Goal: Task Accomplishment & Management: Use online tool/utility

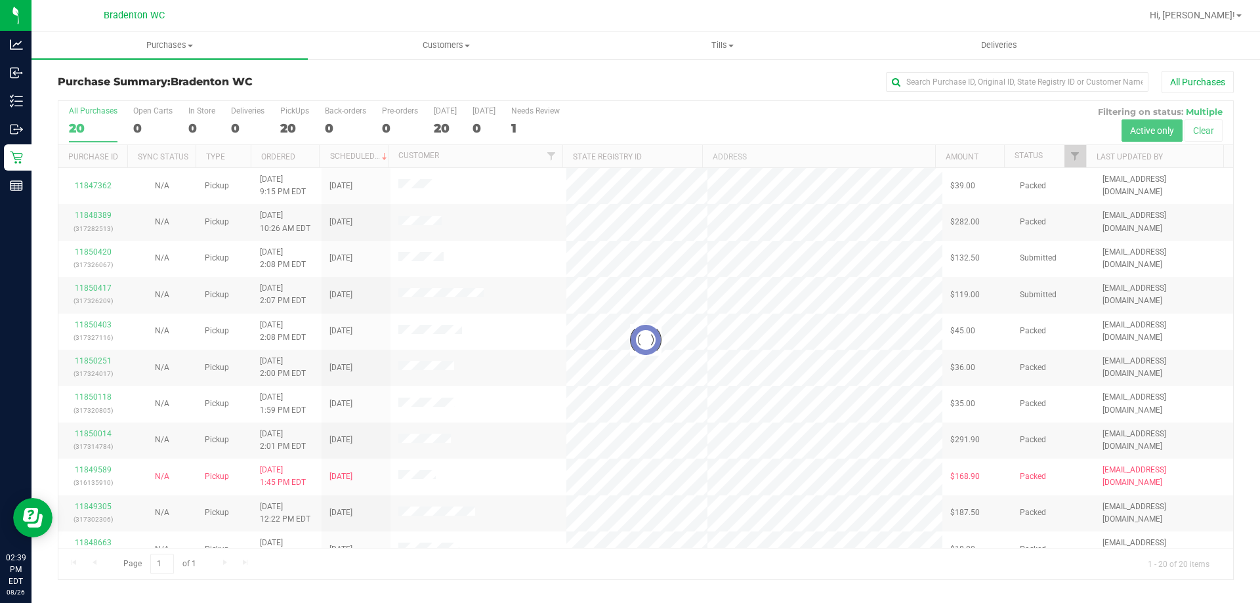
click at [1076, 160] on div at bounding box center [645, 340] width 1175 height 478
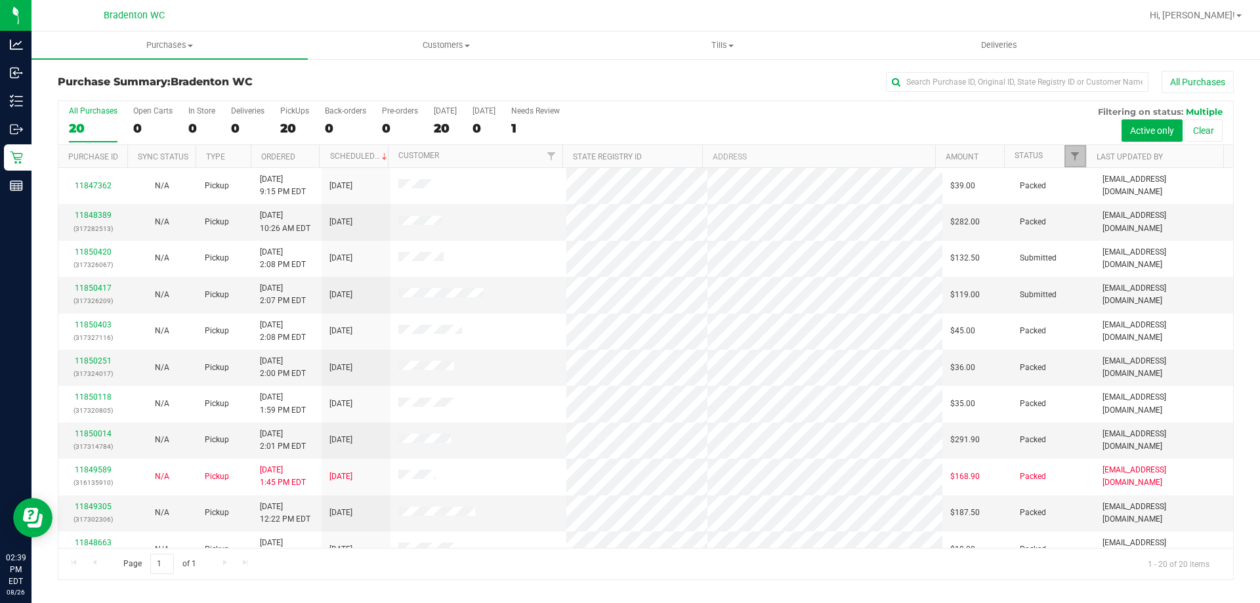
click at [1080, 150] on link "Filter" at bounding box center [1075, 156] width 22 height 22
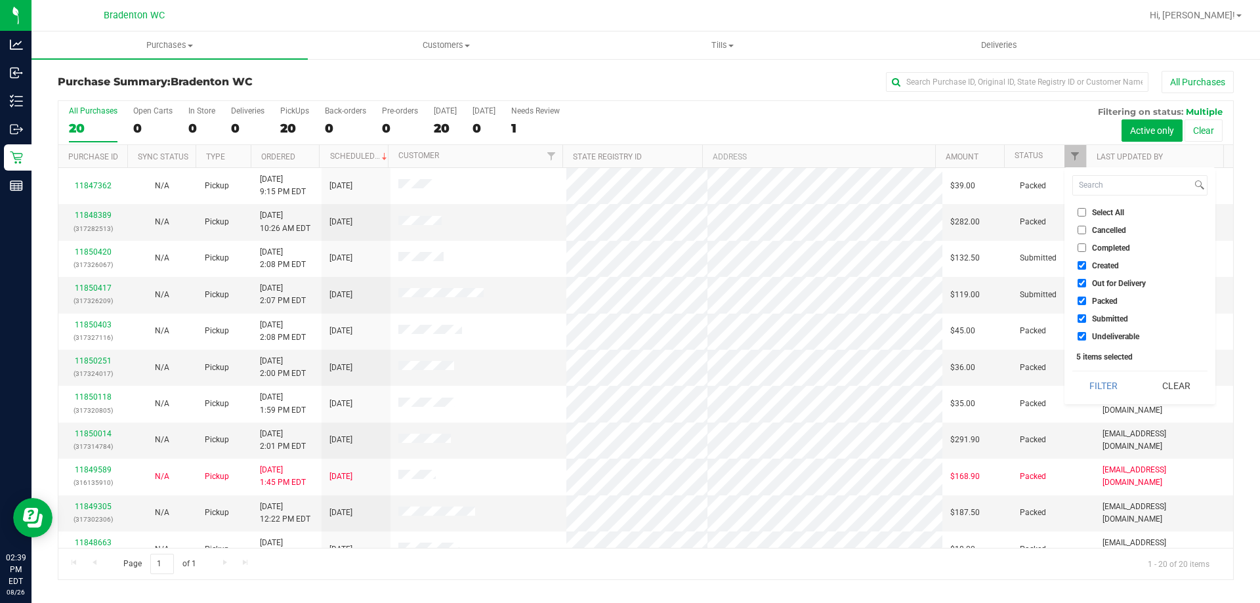
click at [1103, 304] on span "Packed" at bounding box center [1105, 301] width 26 height 8
click at [1086, 304] on input "Packed" at bounding box center [1082, 301] width 9 height 9
checkbox input "false"
click at [1105, 392] on button "Filter" at bounding box center [1103, 385] width 63 height 29
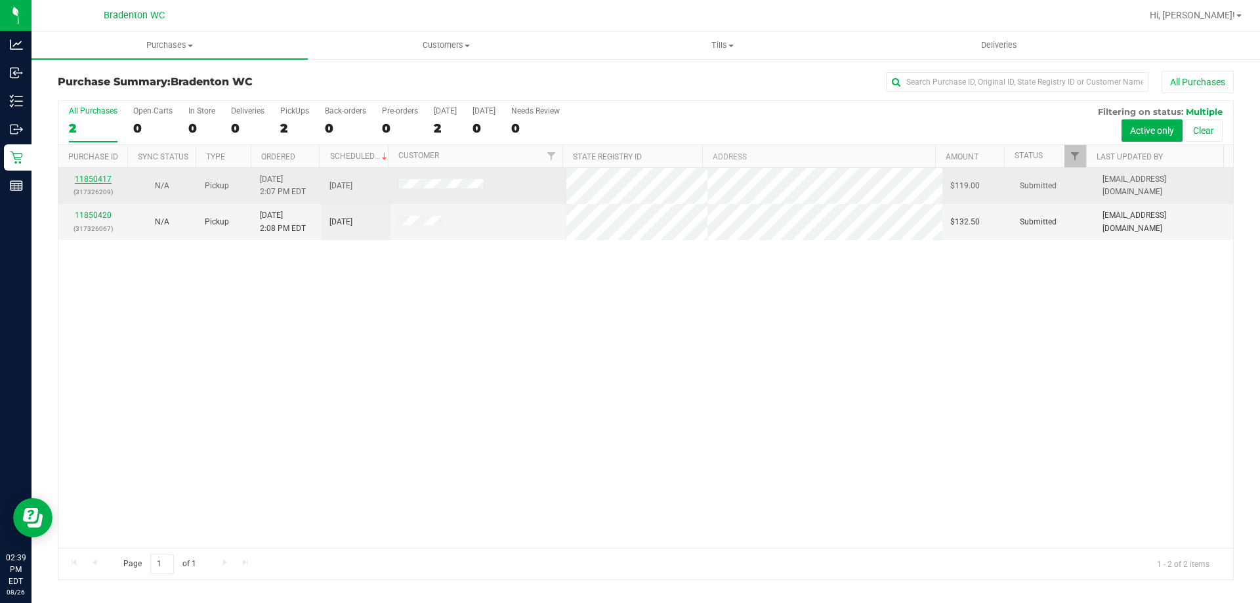
click at [89, 180] on link "11850417" at bounding box center [93, 179] width 37 height 9
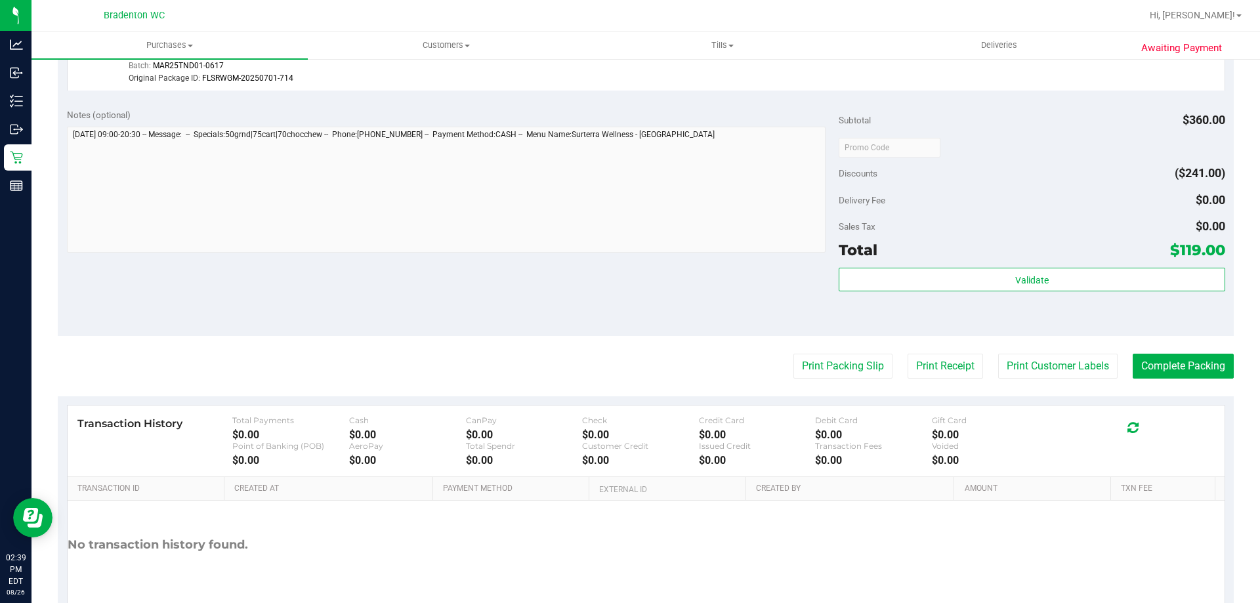
scroll to position [862, 0]
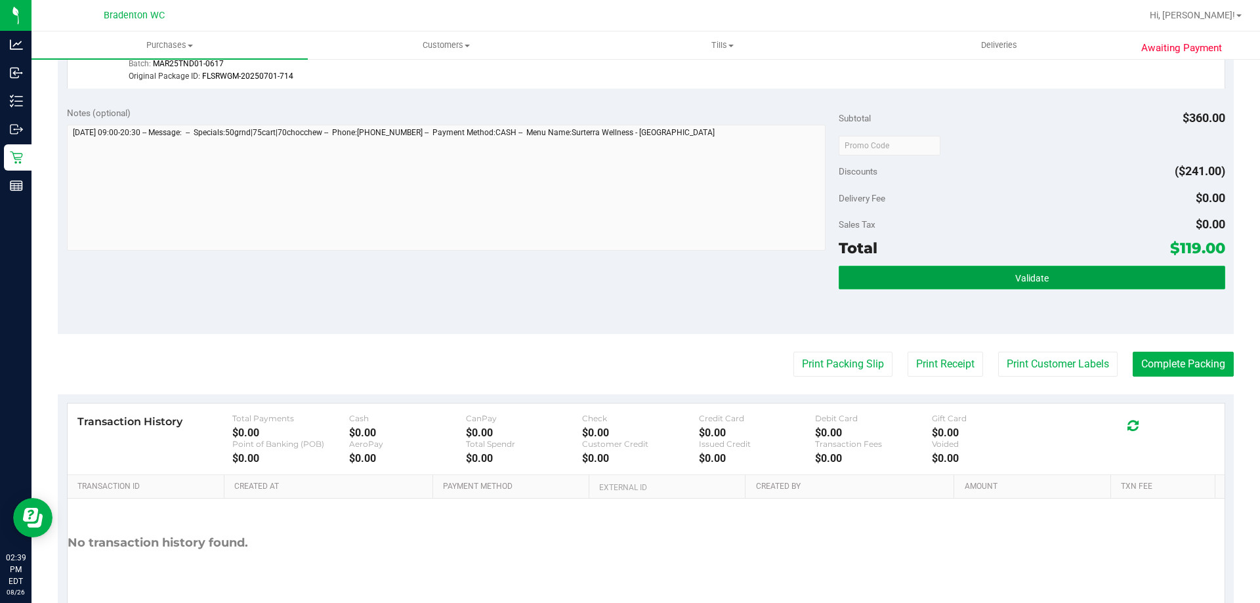
click at [1135, 270] on button "Validate" at bounding box center [1032, 278] width 386 height 24
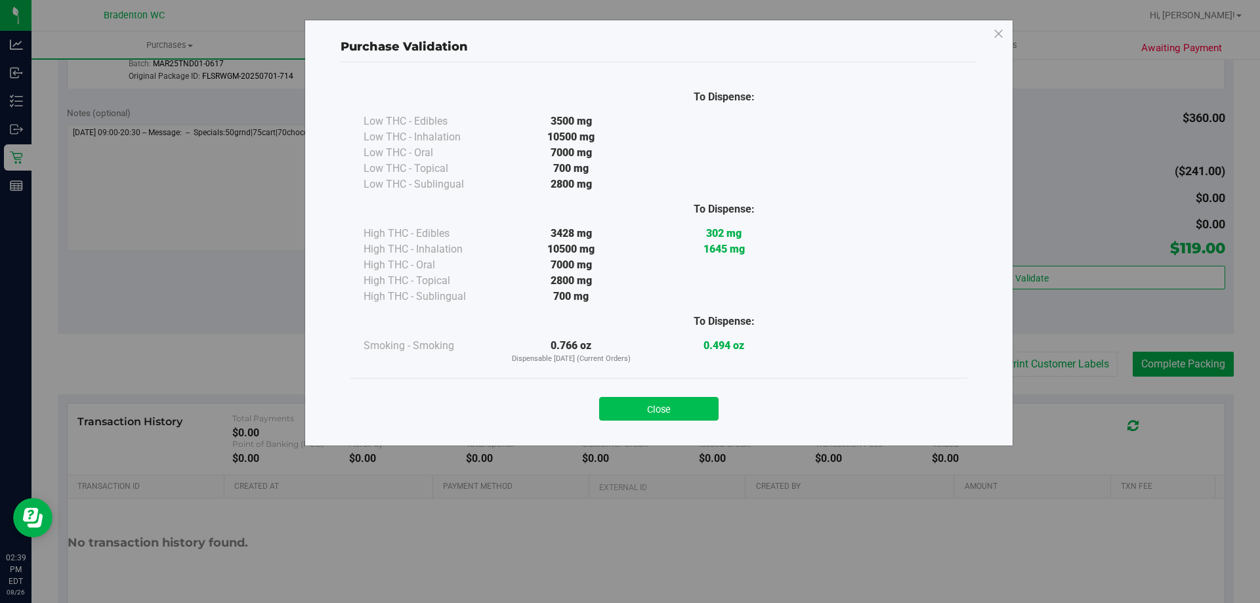
click at [680, 415] on button "Close" at bounding box center [658, 409] width 119 height 24
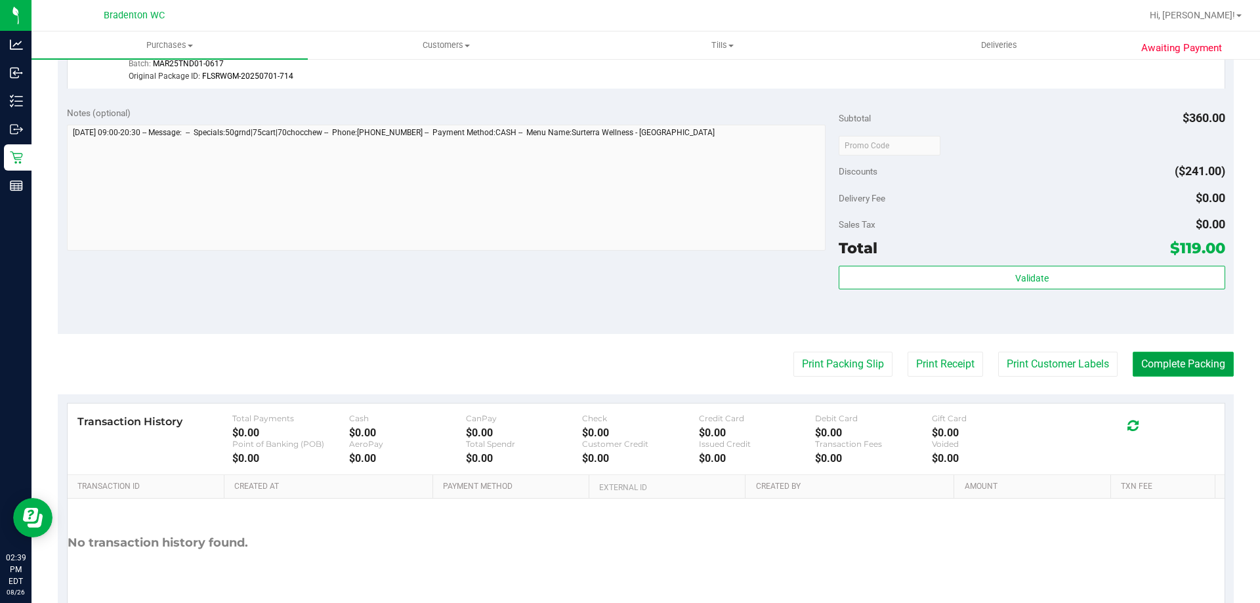
click at [1165, 370] on button "Complete Packing" at bounding box center [1183, 364] width 101 height 25
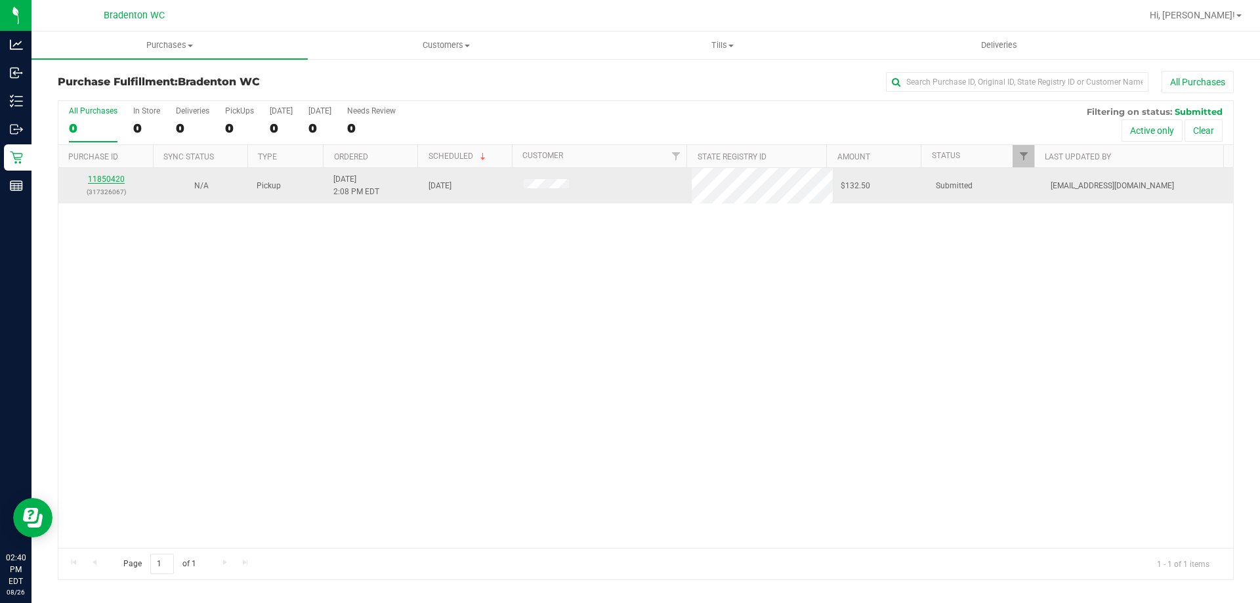
click at [112, 180] on link "11850420" at bounding box center [106, 179] width 37 height 9
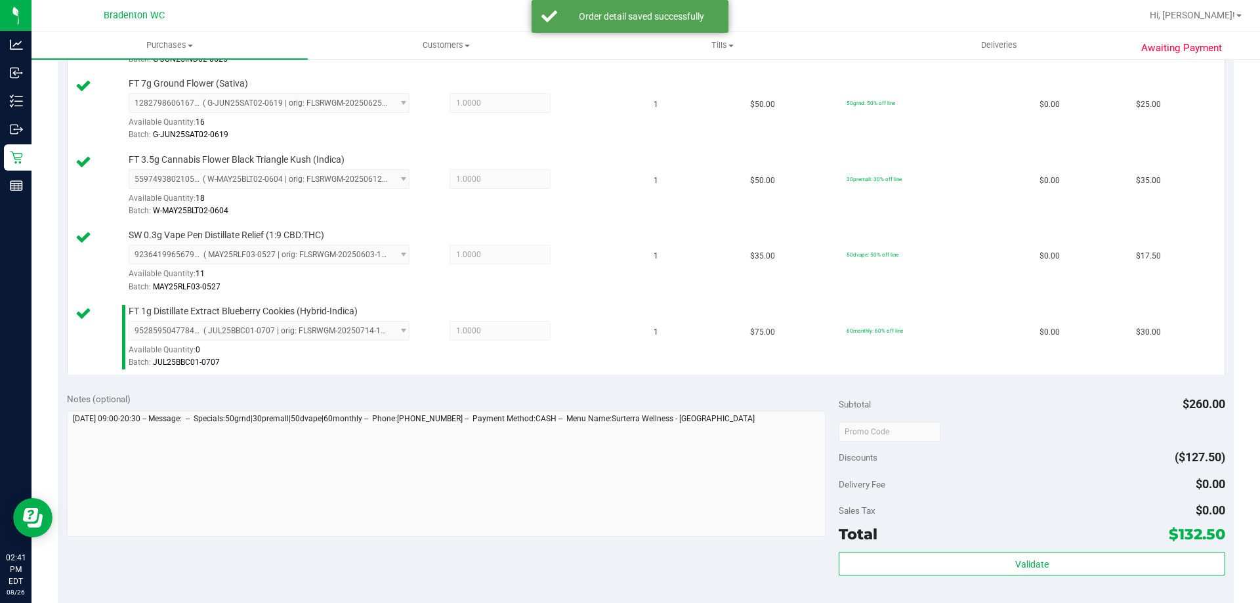
scroll to position [448, 0]
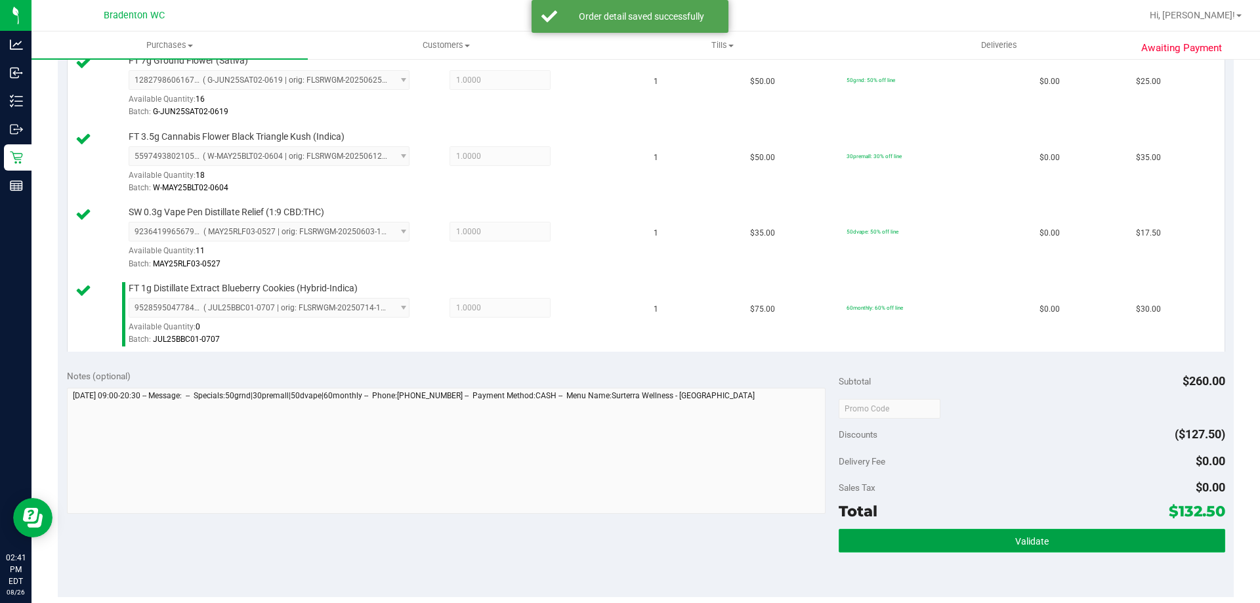
click at [929, 545] on button "Validate" at bounding box center [1032, 541] width 386 height 24
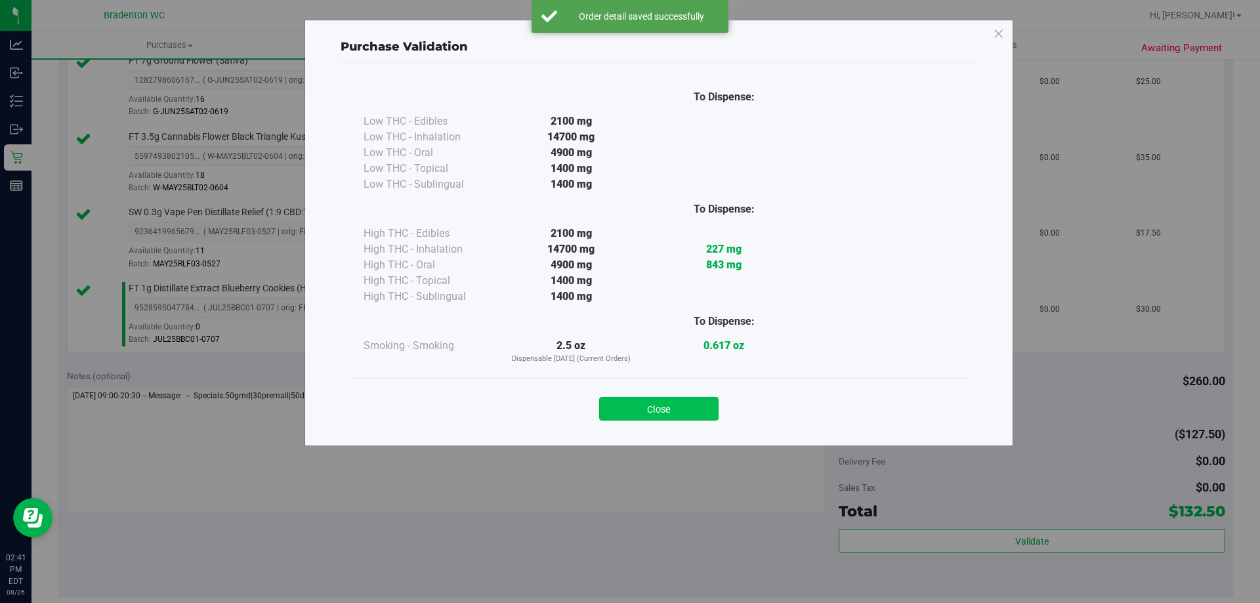
click at [654, 410] on button "Close" at bounding box center [658, 409] width 119 height 24
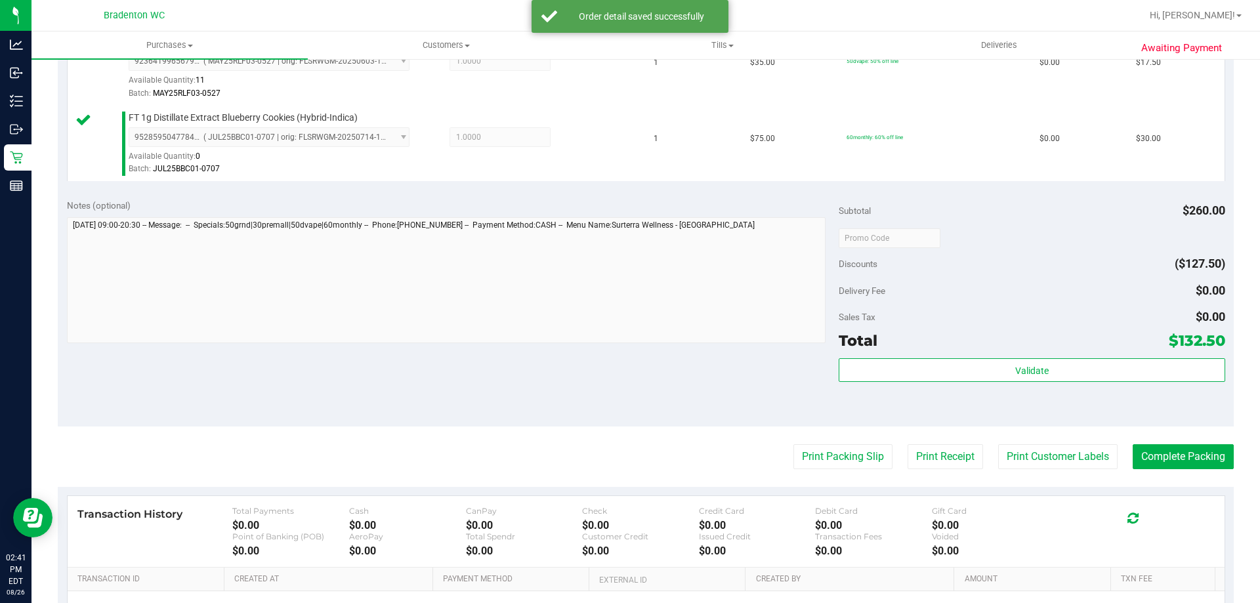
scroll to position [620, 0]
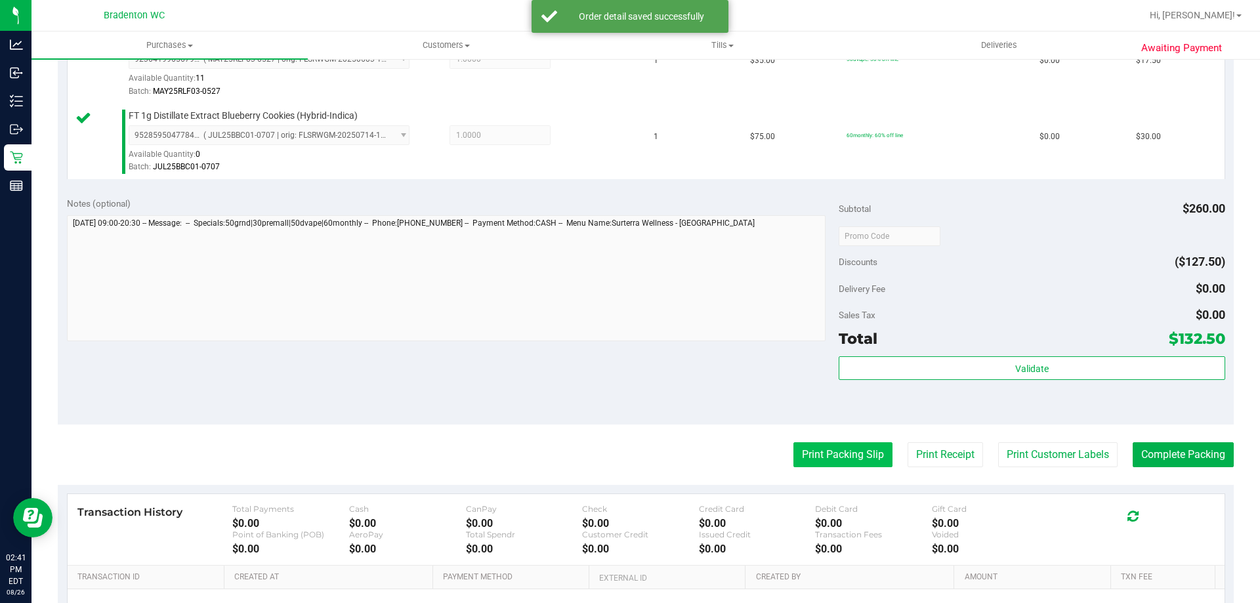
click at [827, 462] on button "Print Packing Slip" at bounding box center [842, 454] width 99 height 25
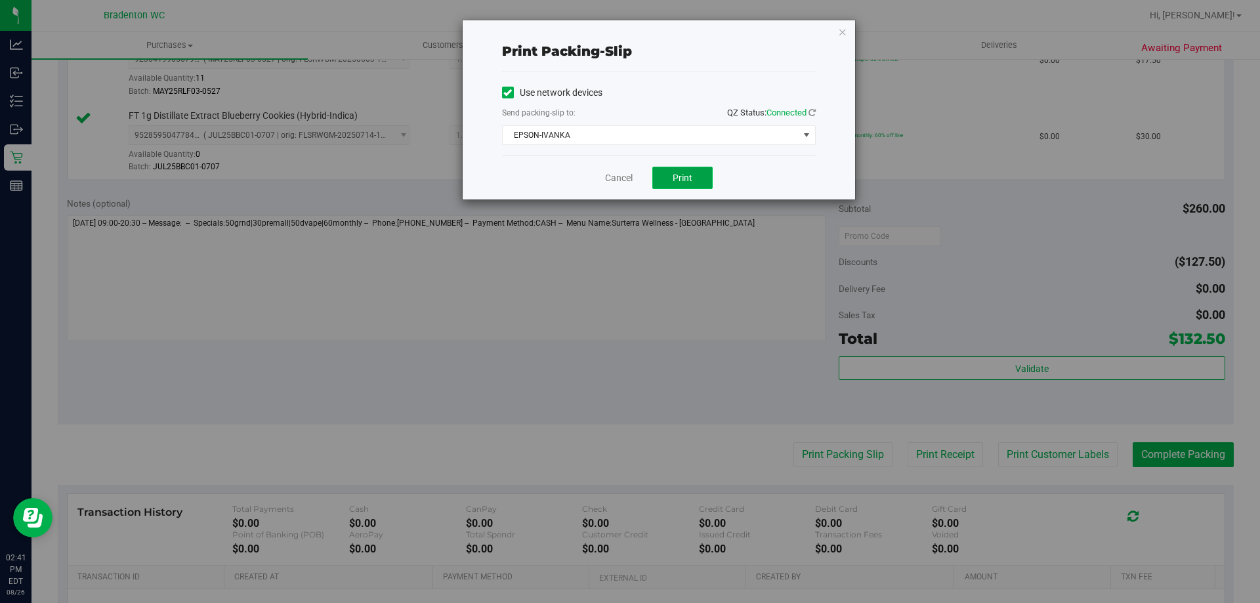
click at [677, 179] on span "Print" at bounding box center [683, 178] width 20 height 11
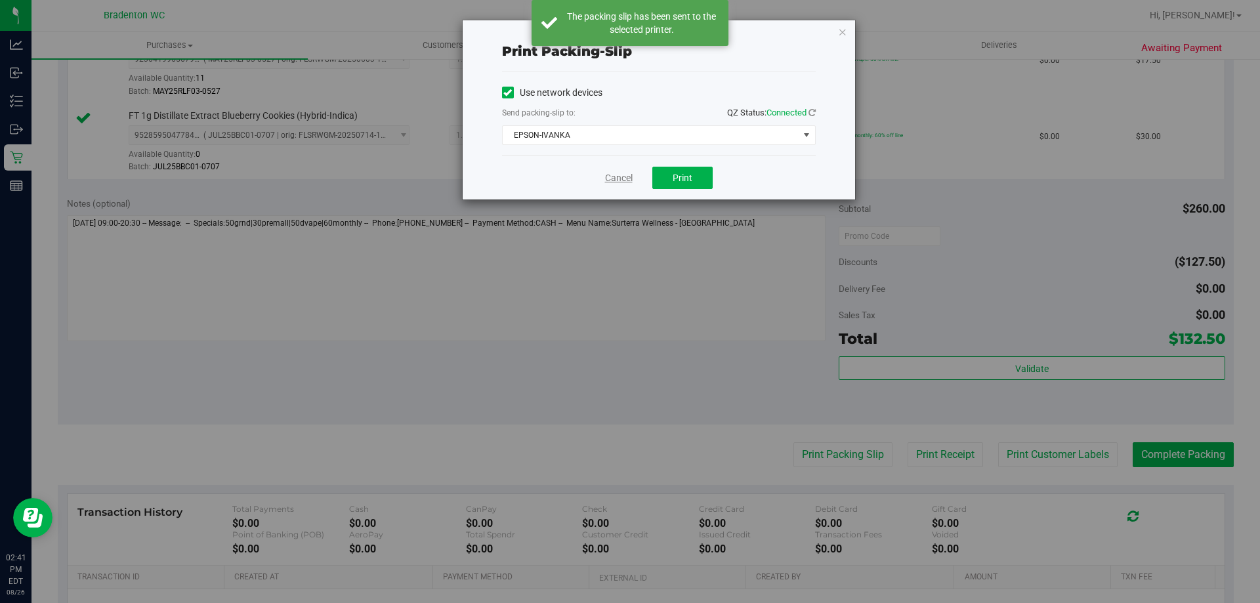
click at [615, 175] on link "Cancel" at bounding box center [619, 178] width 28 height 14
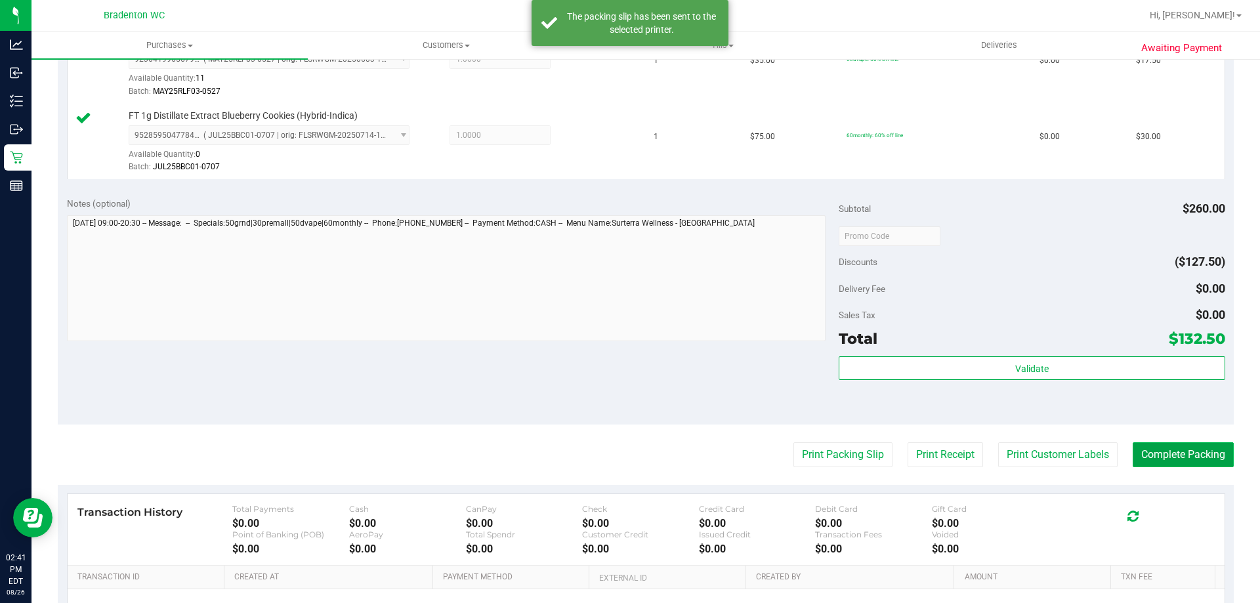
click at [1166, 464] on button "Complete Packing" at bounding box center [1183, 454] width 101 height 25
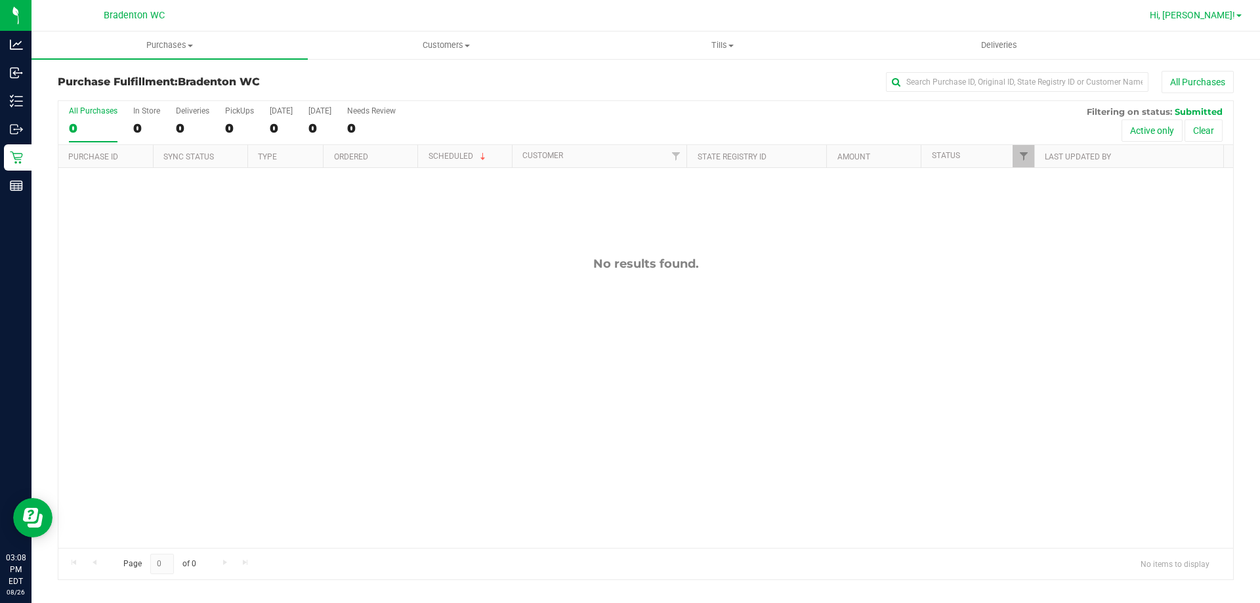
click at [1207, 20] on span "Hi, [PERSON_NAME]!" at bounding box center [1192, 15] width 85 height 11
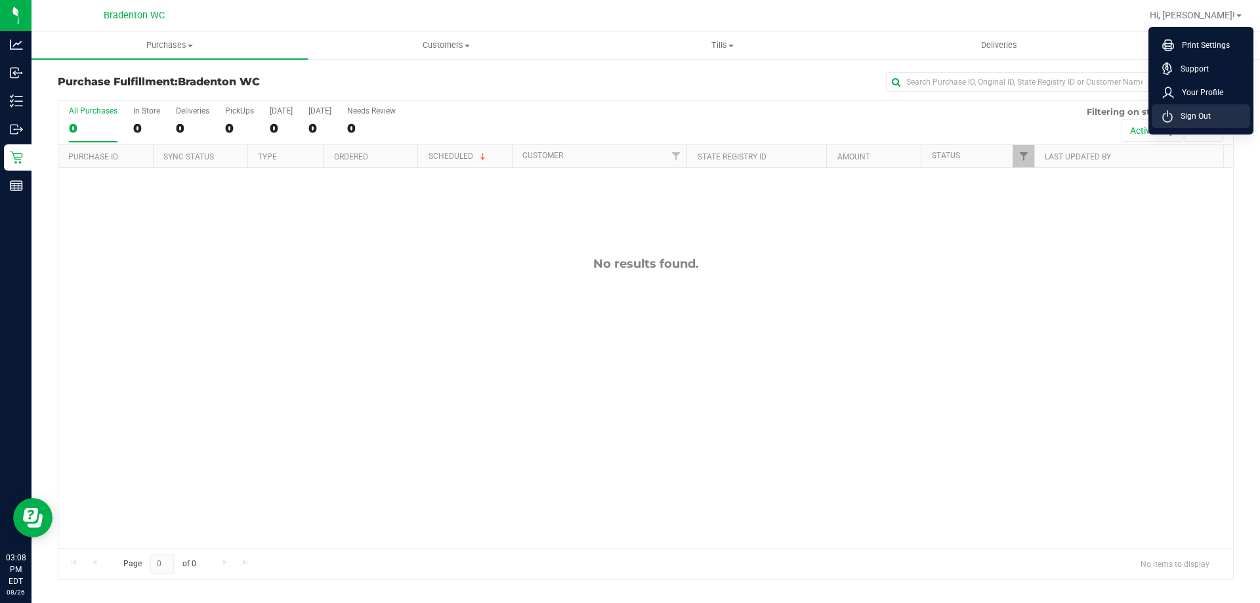
click at [1200, 123] on li "Sign Out" at bounding box center [1201, 116] width 98 height 24
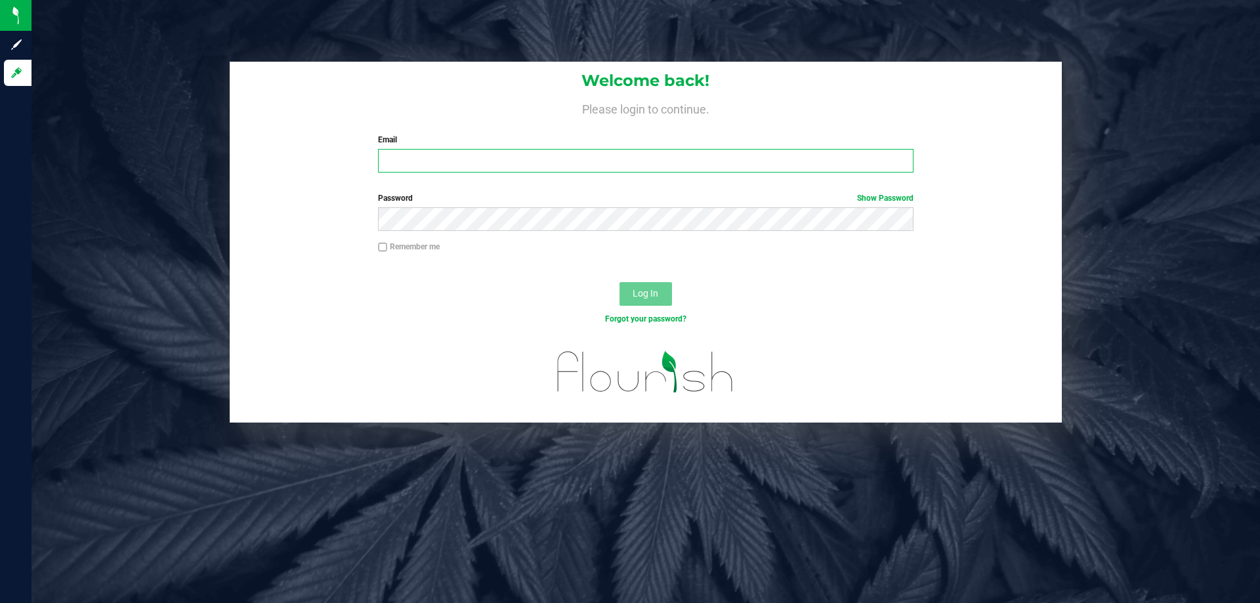
click at [446, 157] on input "Email" at bounding box center [645, 161] width 535 height 24
type input "[EMAIL_ADDRESS][DOMAIN_NAME]"
click at [620, 282] on button "Log In" at bounding box center [646, 294] width 53 height 24
